Goal: Obtain resource: Download file/media

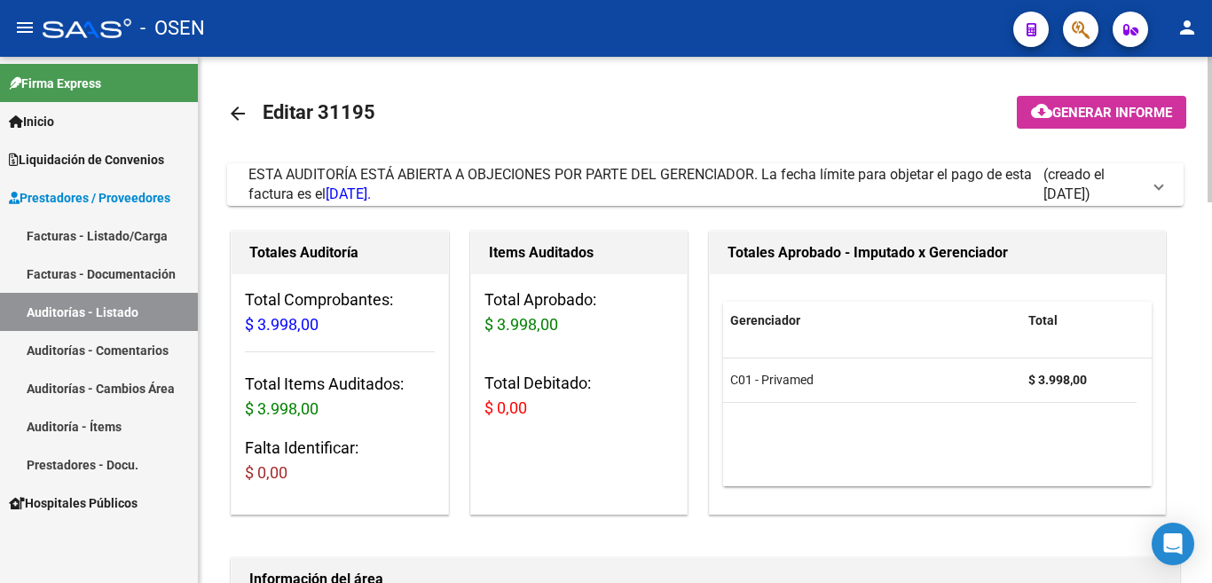
scroll to position [710, 0]
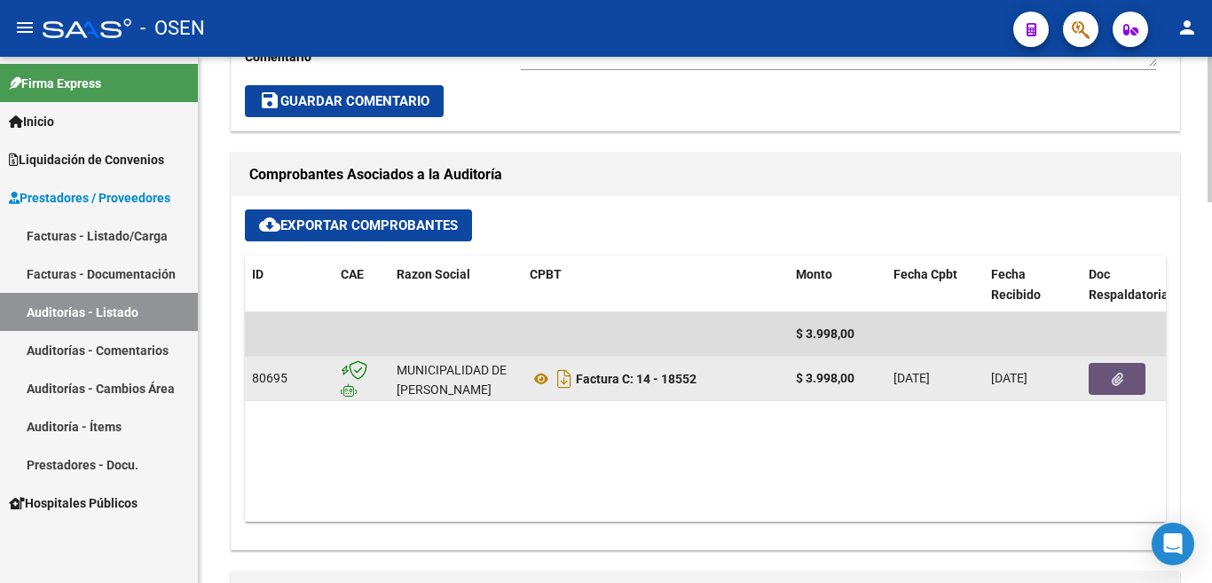
click at [1122, 381] on icon "button" at bounding box center [1118, 379] width 12 height 13
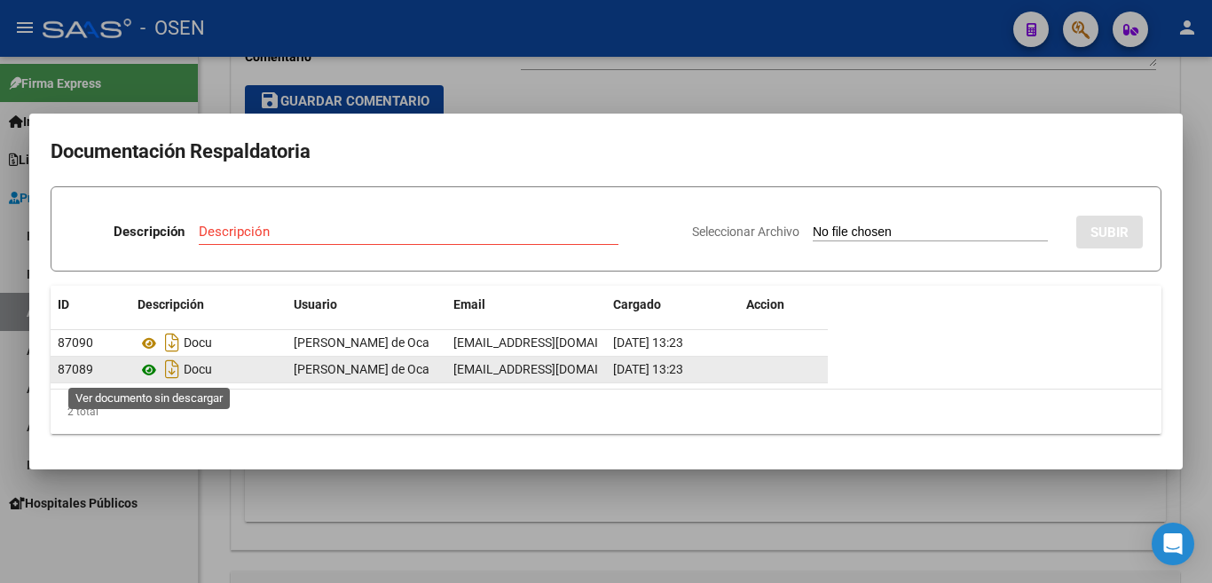
click at [143, 370] on icon at bounding box center [149, 369] width 23 height 21
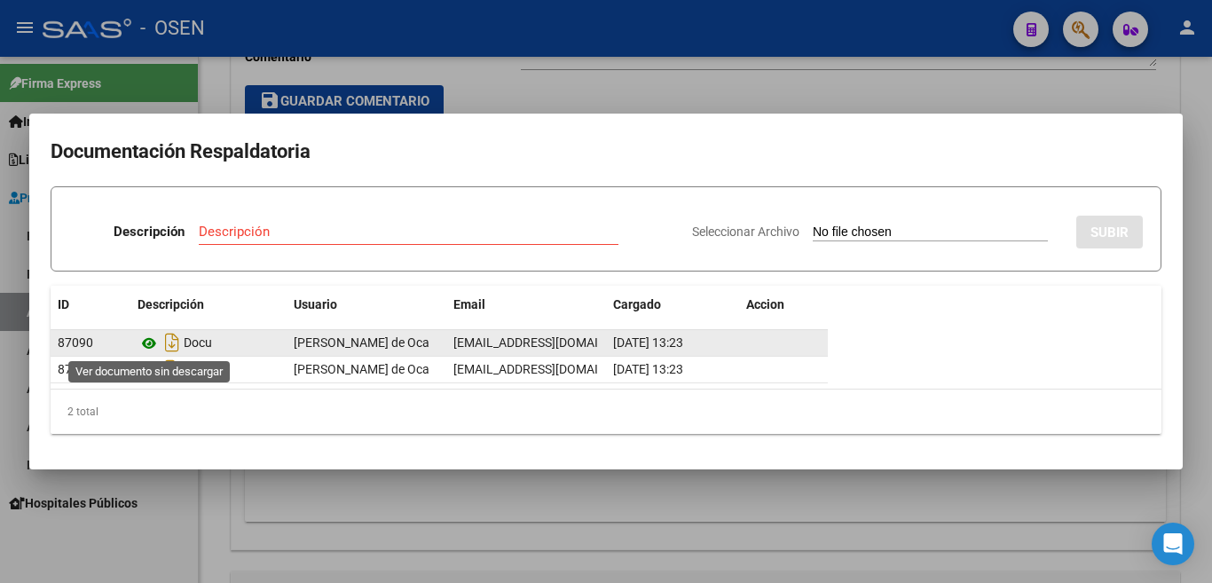
click at [147, 343] on icon at bounding box center [149, 343] width 23 height 21
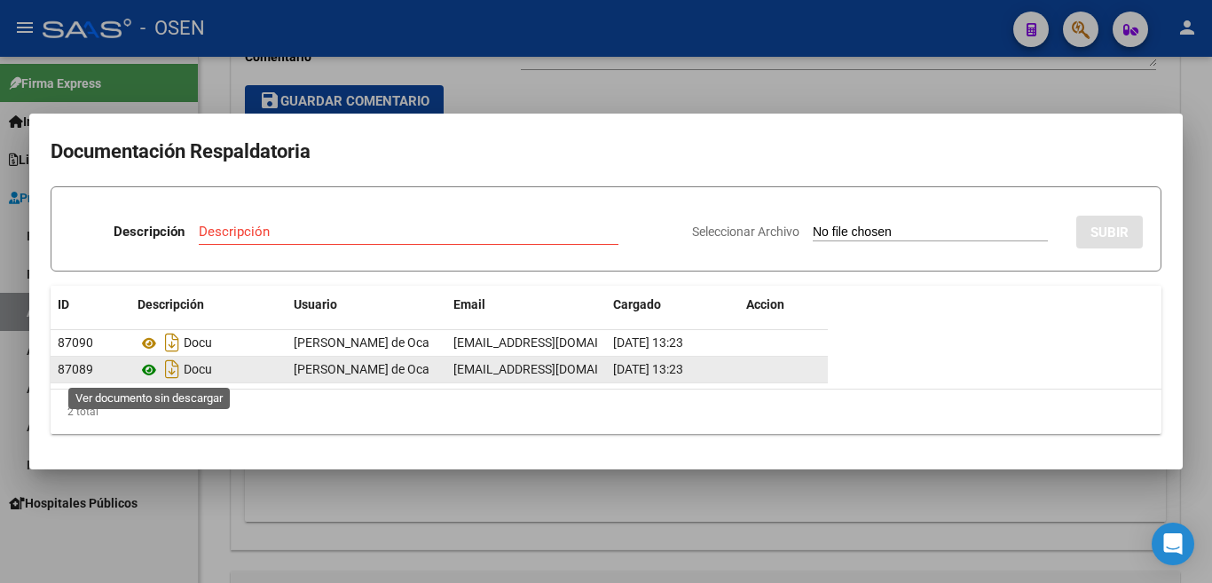
click at [151, 368] on icon at bounding box center [149, 369] width 23 height 21
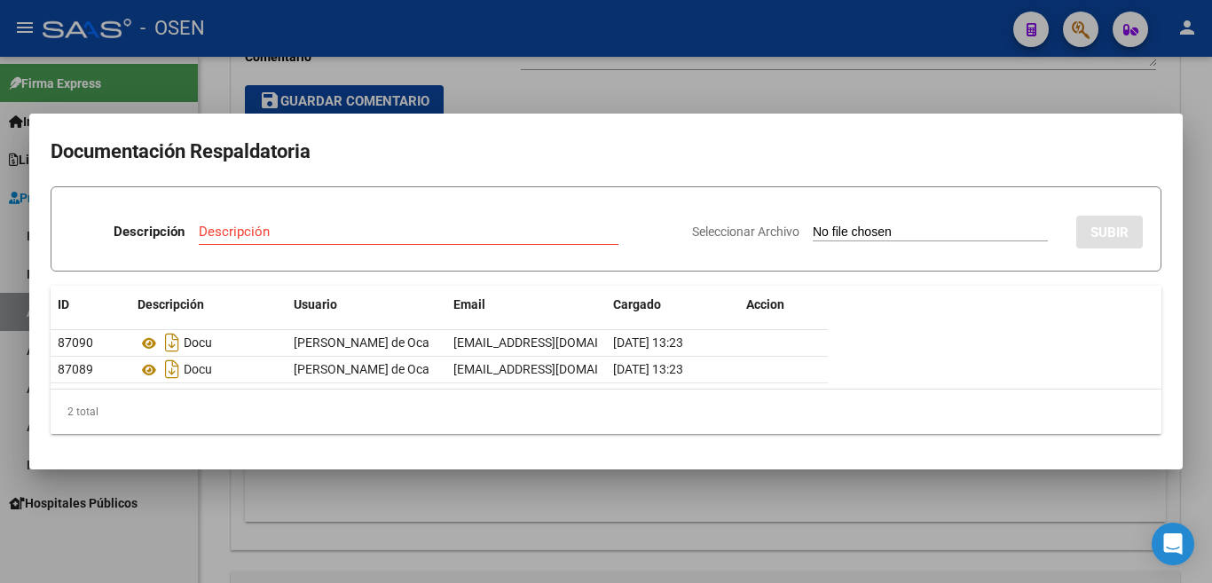
click at [634, 77] on div at bounding box center [606, 291] width 1212 height 583
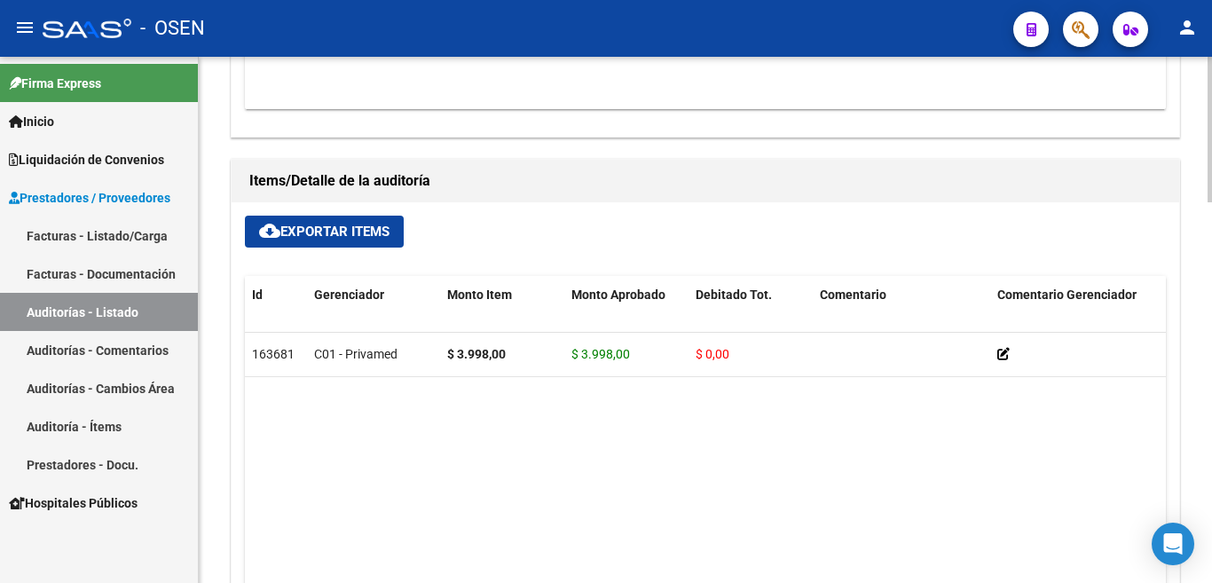
scroll to position [1154, 0]
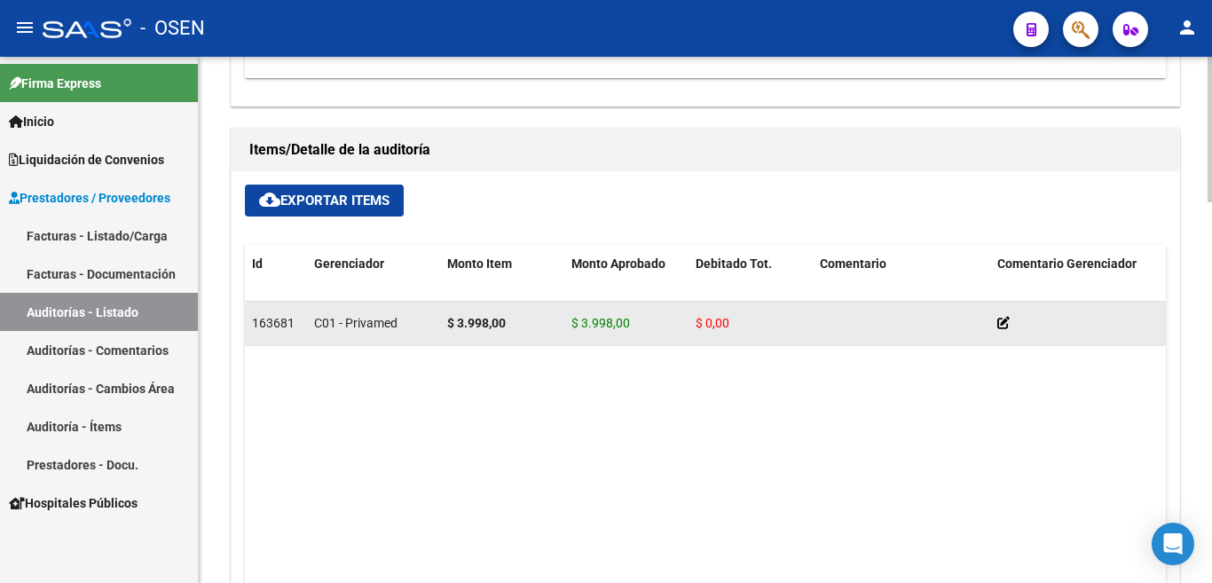
click at [715, 319] on span "$ 0,00" at bounding box center [713, 323] width 34 height 14
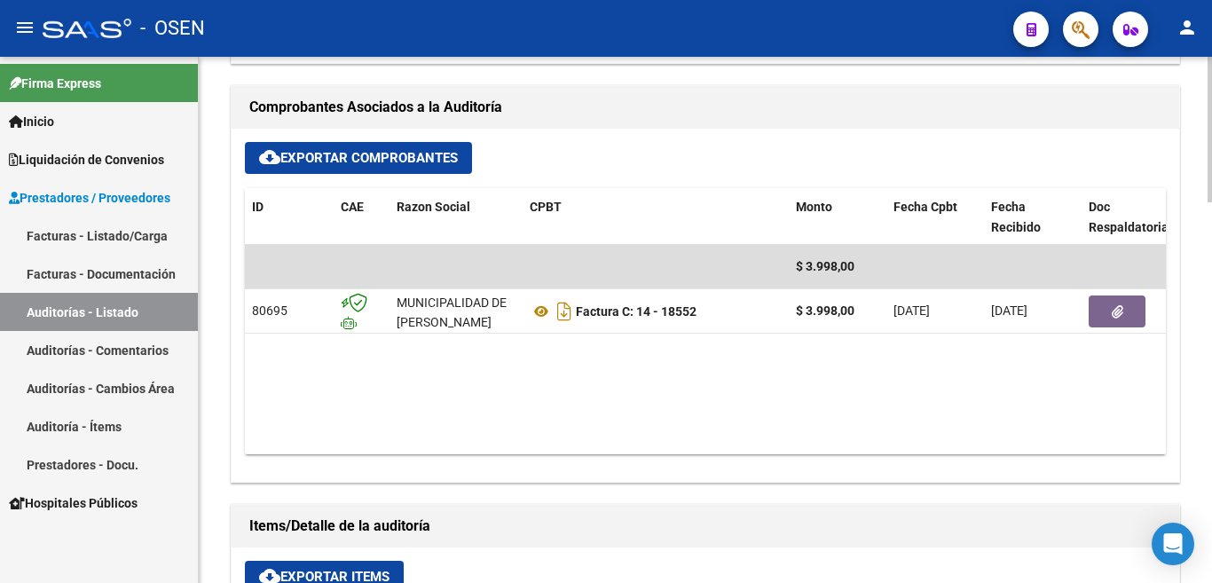
scroll to position [757, 0]
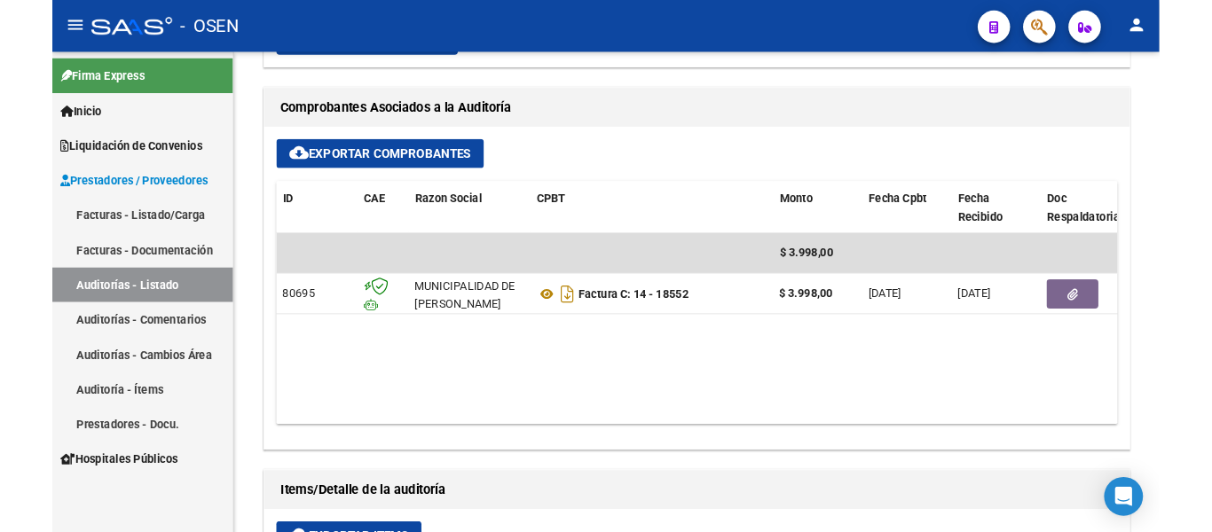
scroll to position [799, 0]
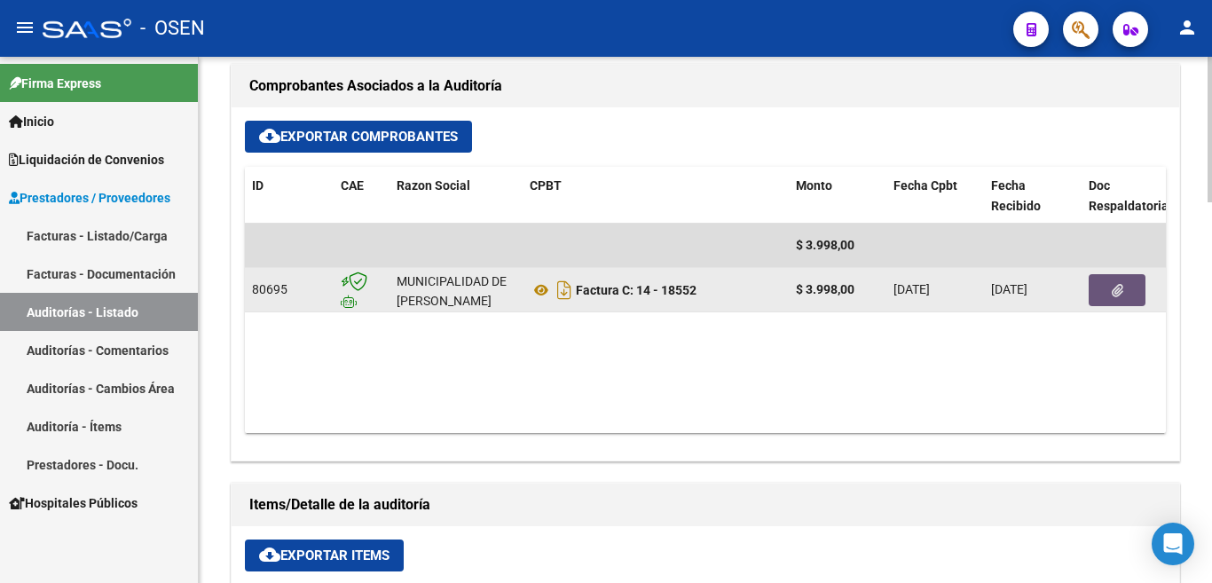
click at [1119, 292] on icon "button" at bounding box center [1118, 290] width 12 height 13
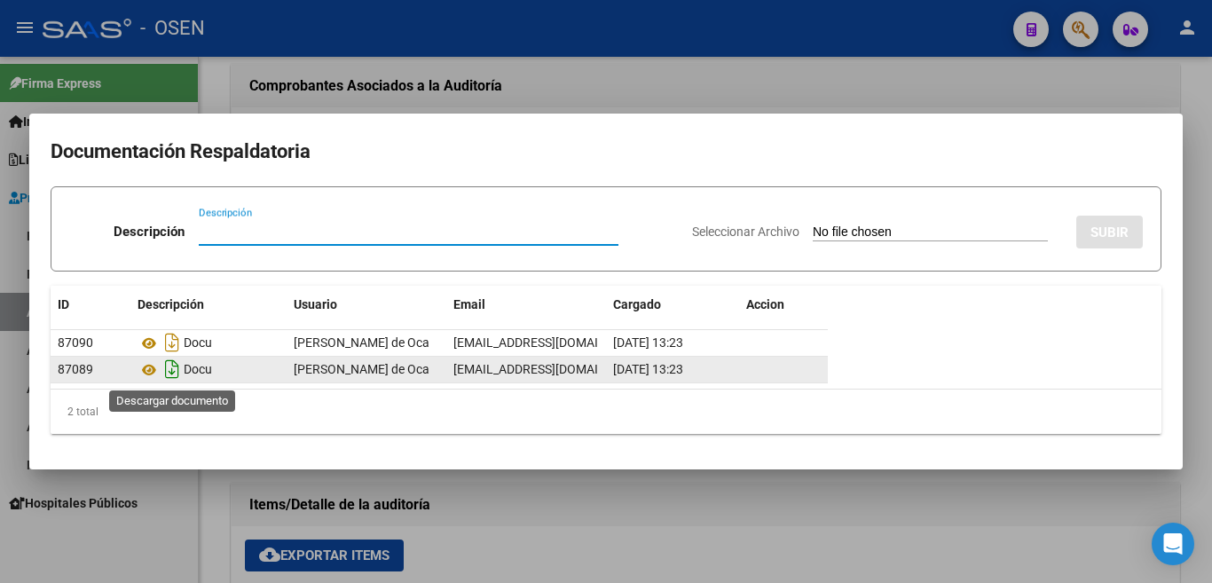
click at [168, 366] on icon "Descargar documento" at bounding box center [172, 369] width 23 height 28
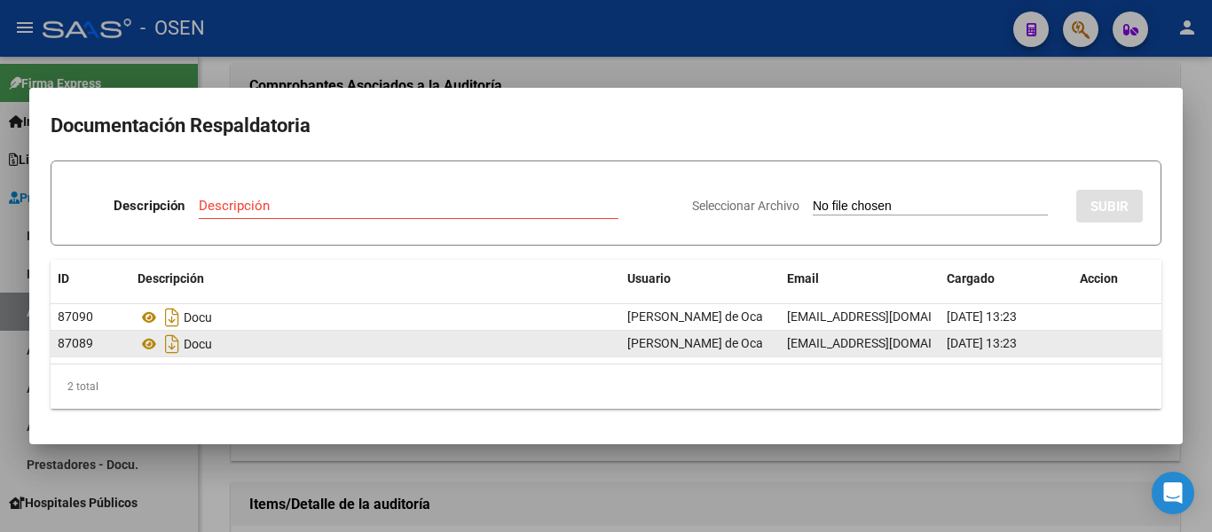
click at [1076, 500] on div at bounding box center [606, 266] width 1212 height 532
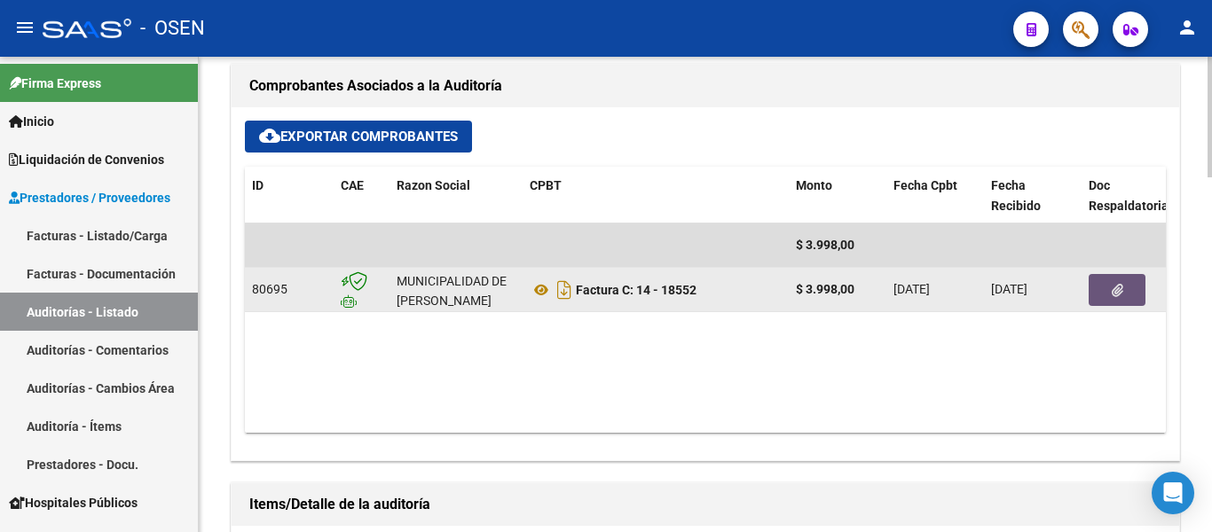
click at [1120, 288] on icon "button" at bounding box center [1118, 290] width 12 height 13
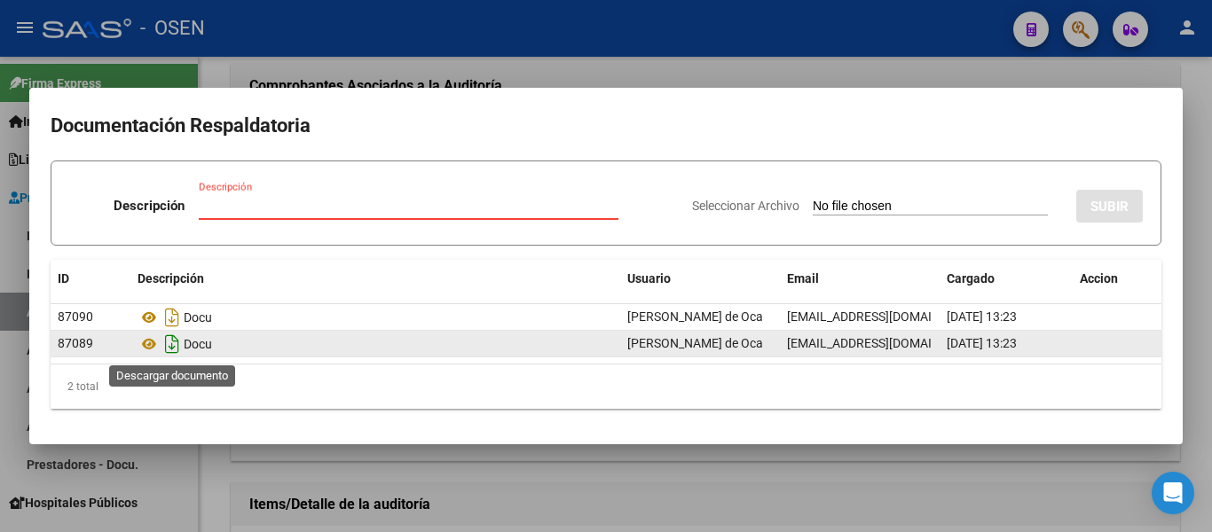
click at [168, 346] on icon "Descargar documento" at bounding box center [172, 344] width 23 height 28
